Goal: Task Accomplishment & Management: Complete application form

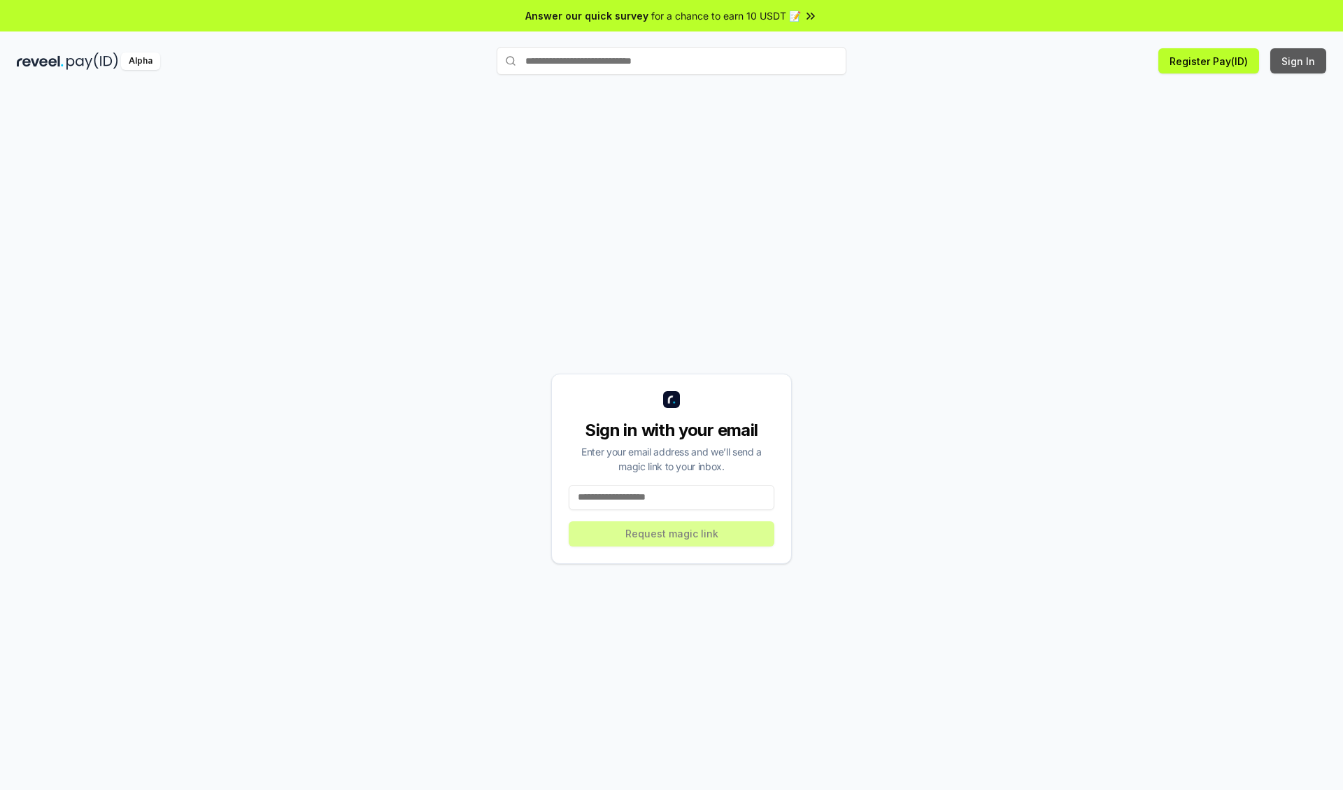
click at [1299, 61] on button "Sign In" at bounding box center [1298, 60] width 56 height 25
type input "**********"
click at [671, 533] on button "Request magic link" at bounding box center [672, 533] width 206 height 25
